Goal: Book appointment/travel/reservation

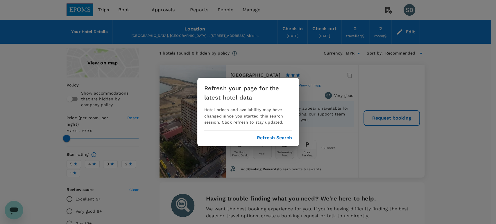
click at [275, 138] on button "Refresh Search" at bounding box center [274, 137] width 35 height 5
click at [277, 135] on button "Refresh Search" at bounding box center [274, 137] width 35 height 5
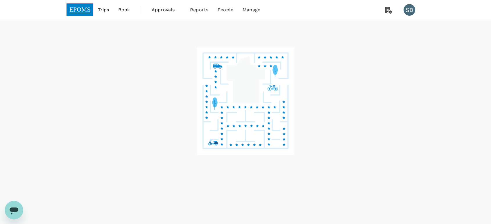
click at [78, 8] on img at bounding box center [80, 9] width 27 height 13
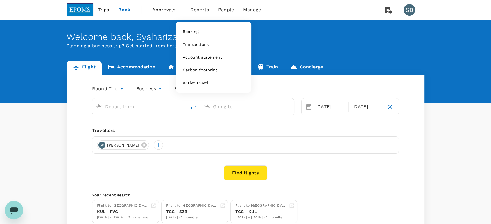
type input "Kuala Lumpur Intl ([GEOGRAPHIC_DATA])"
type input "Shanghai Pudong Intl (PVG)"
type input "Kuala Lumpur Intl ([GEOGRAPHIC_DATA])"
type input "Shanghai Pudong Intl (PVG)"
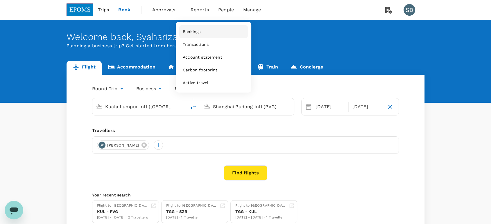
click at [196, 30] on span "Bookings" at bounding box center [192, 32] width 18 height 6
